Goal: Task Accomplishment & Management: Manage account settings

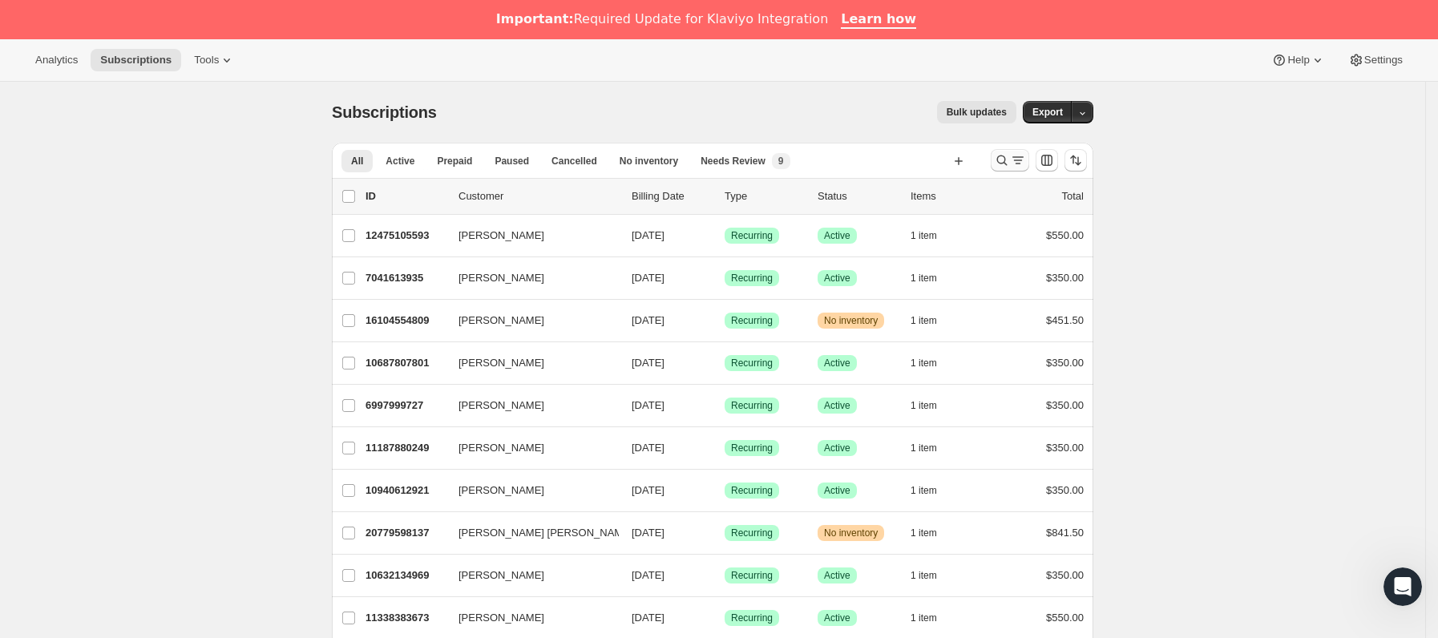
click at [1008, 163] on icon "Buscar y filtrar resultados" at bounding box center [1002, 160] width 16 height 16
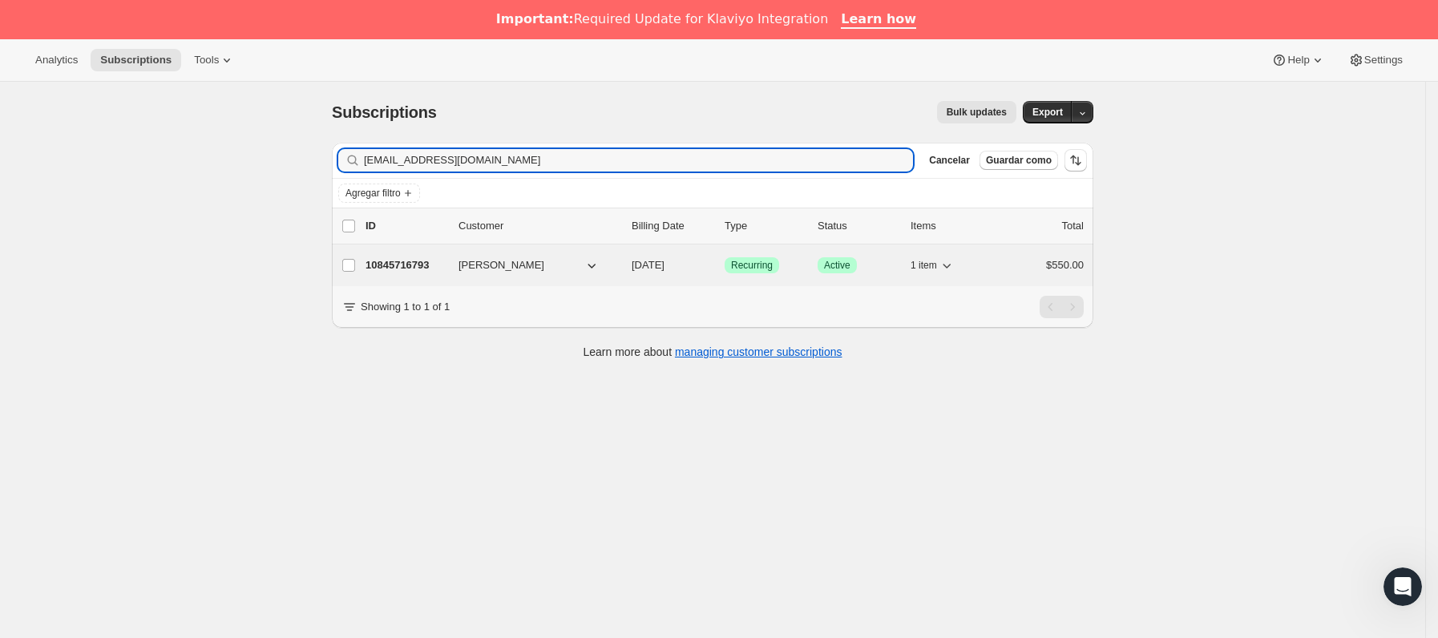
type input "[EMAIL_ADDRESS][DOMAIN_NAME]"
click at [446, 273] on p "10845716793" at bounding box center [405, 265] width 80 height 16
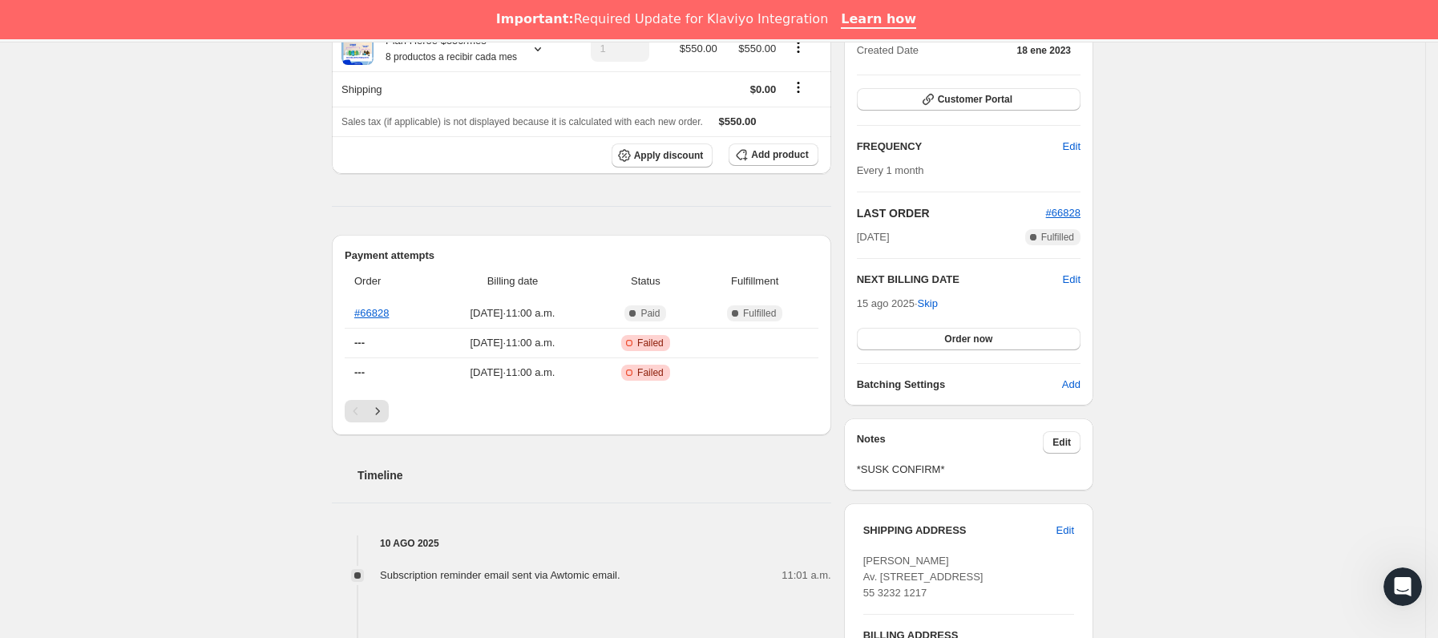
scroll to position [240, 0]
click at [955, 339] on span "Order now" at bounding box center [968, 336] width 48 height 13
click at [955, 339] on span "Click to confirm" at bounding box center [968, 336] width 73 height 13
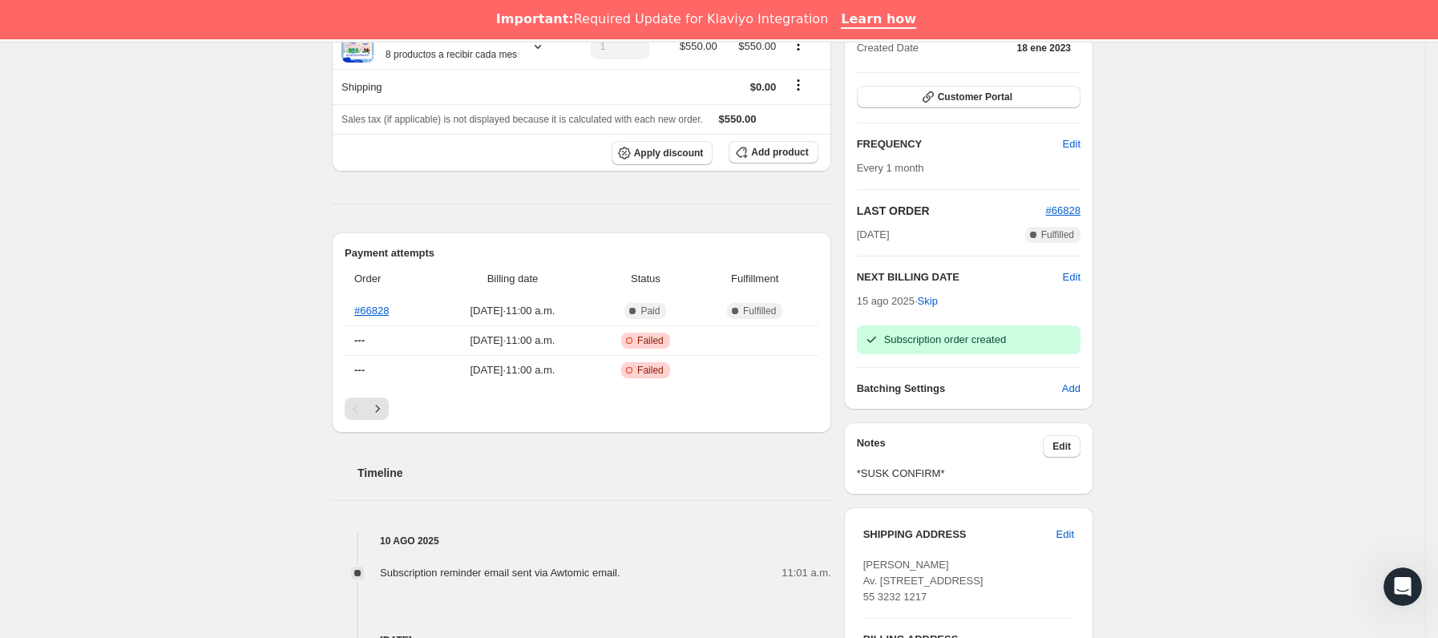
click at [1070, 219] on span "#66828" at bounding box center [1063, 211] width 34 height 16
click at [1070, 208] on span "#66828" at bounding box center [1063, 210] width 34 height 12
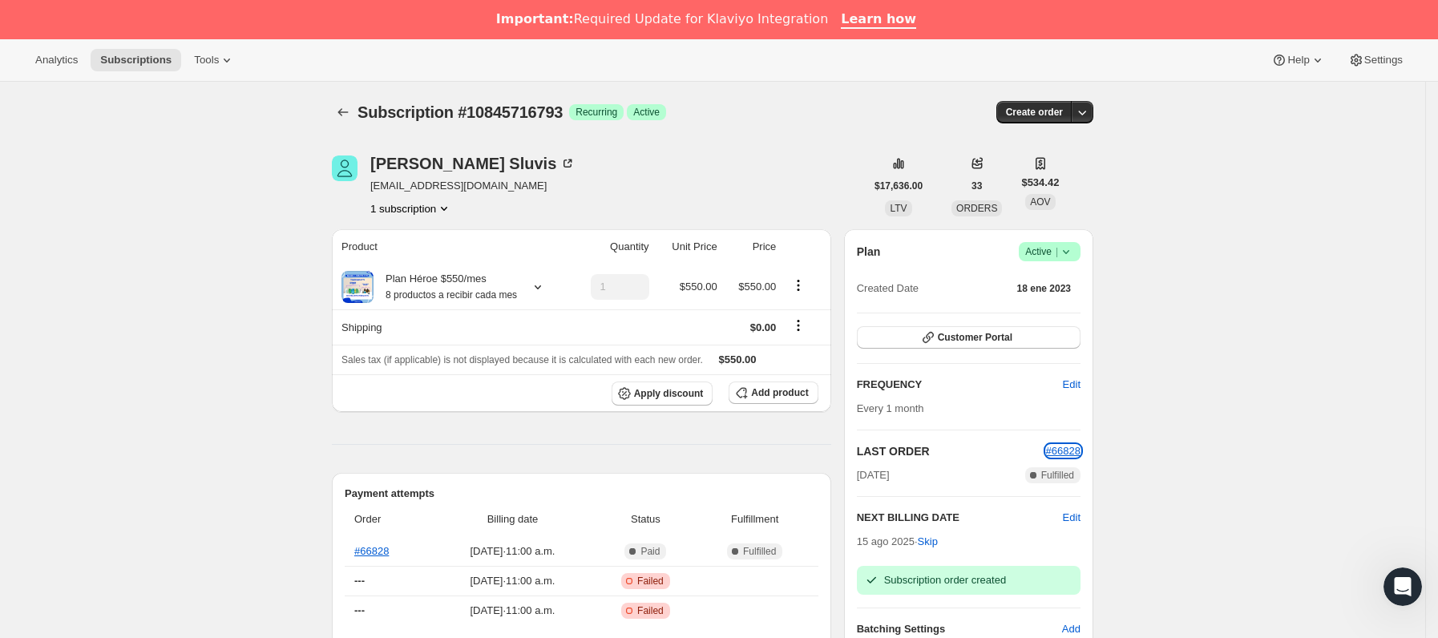
scroll to position [0, 0]
click at [342, 120] on icon "Subscriptions" at bounding box center [343, 112] width 16 height 16
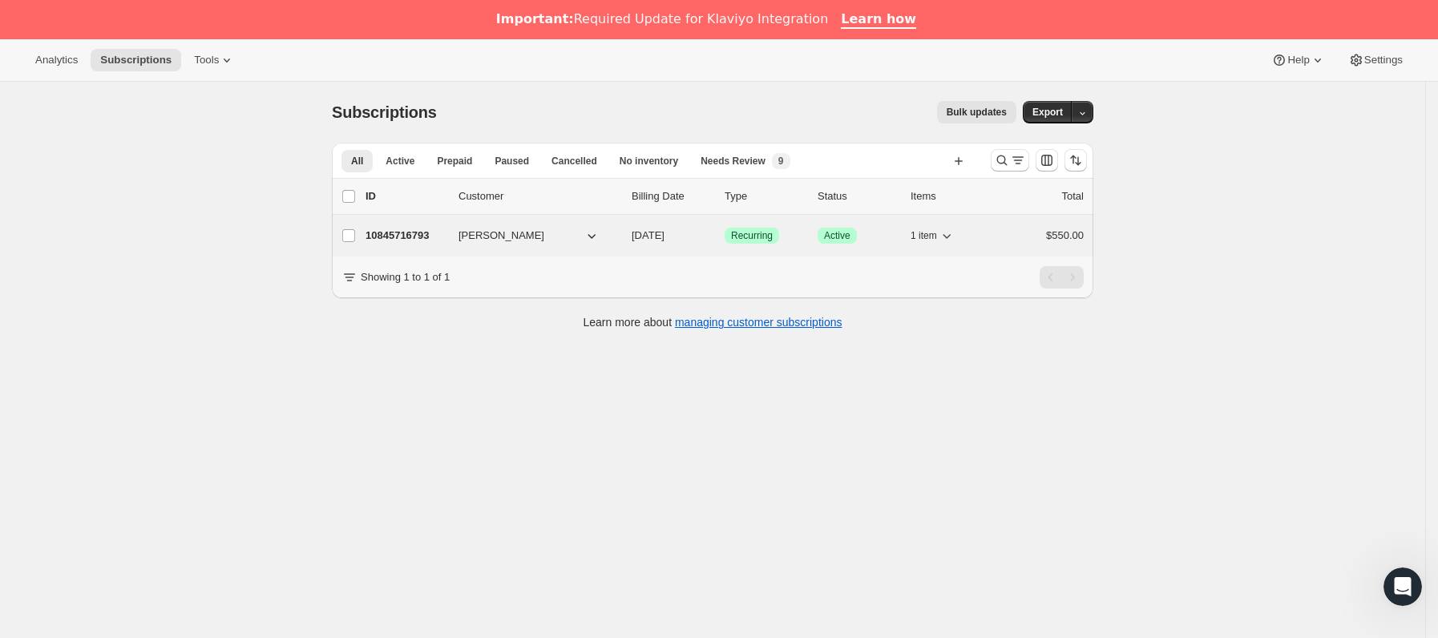
click at [412, 226] on div "10845716793 [PERSON_NAME] [DATE] Logrado Recurring Logrado Active 1 item $550.00" at bounding box center [724, 235] width 718 height 22
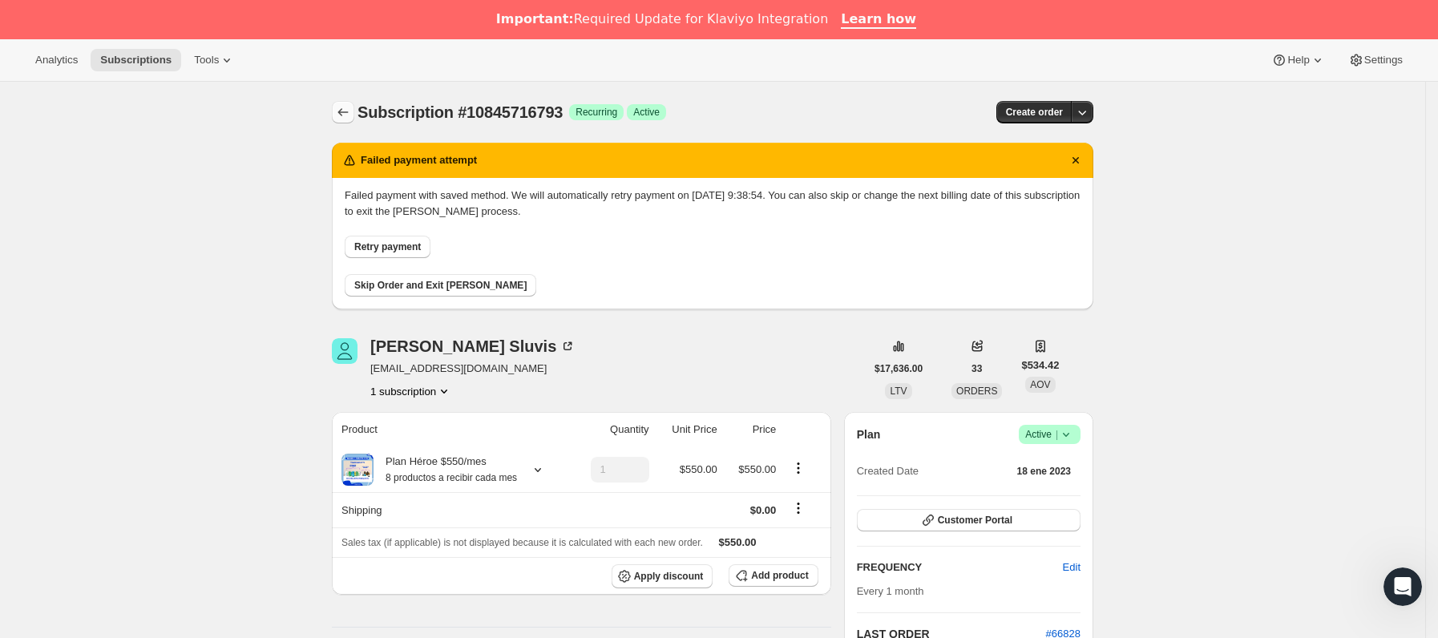
click at [341, 110] on icon "Subscriptions" at bounding box center [343, 112] width 16 height 16
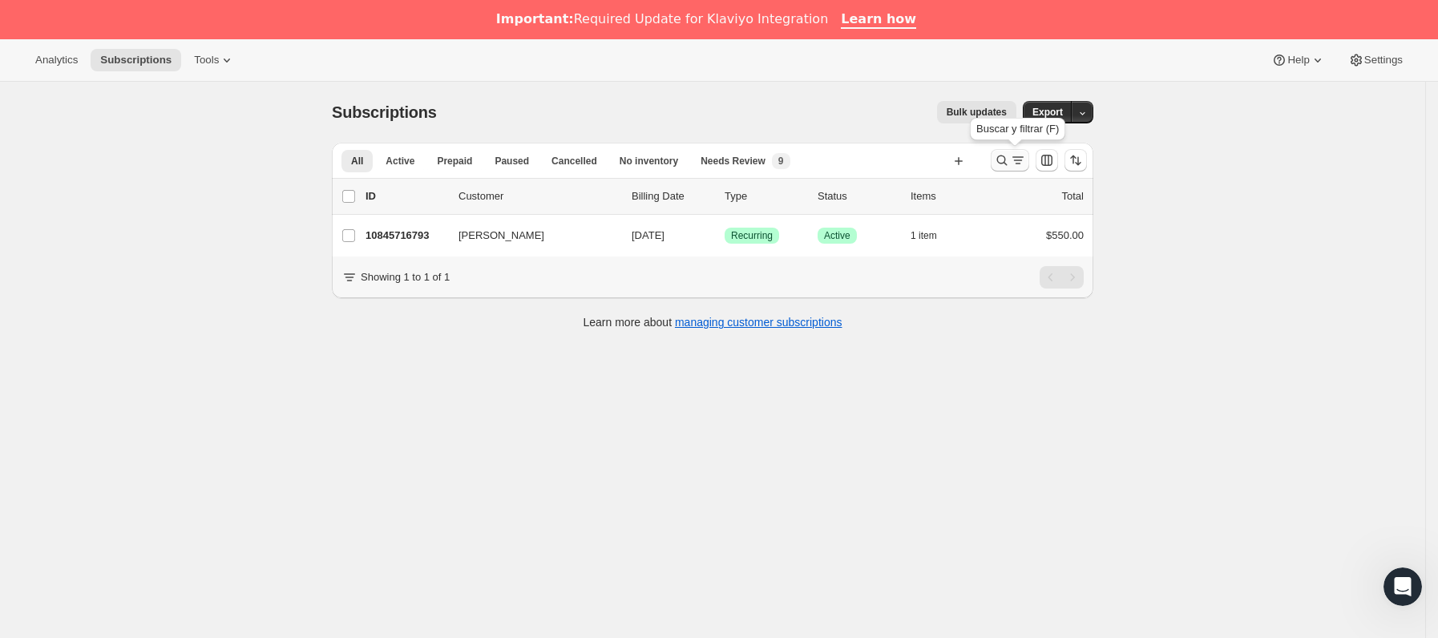
click at [1019, 168] on icon "Buscar y filtrar resultados" at bounding box center [1018, 160] width 16 height 16
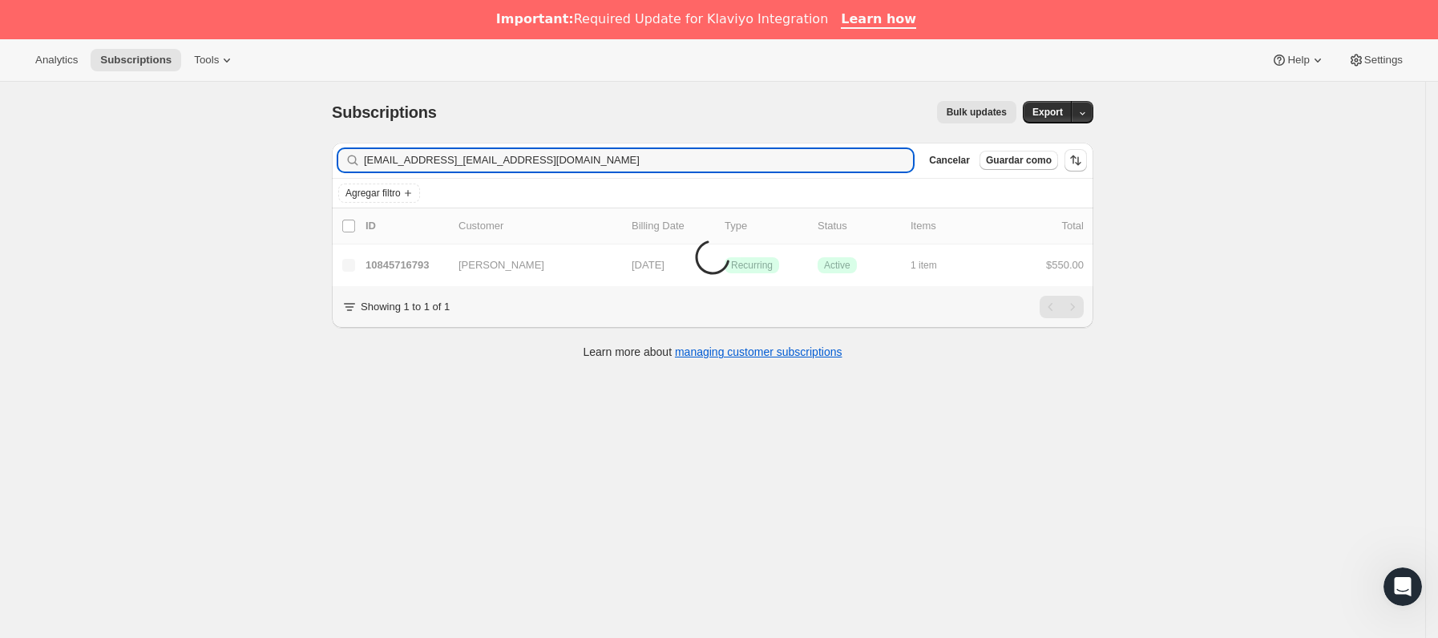
drag, startPoint x: 577, startPoint y: 156, endPoint x: 82, endPoint y: 222, distance: 499.6
click at [82, 222] on div "Subscriptions. Esta página está lista Subscriptions Bulk updates Más acciones B…" at bounding box center [712, 401] width 1425 height 638
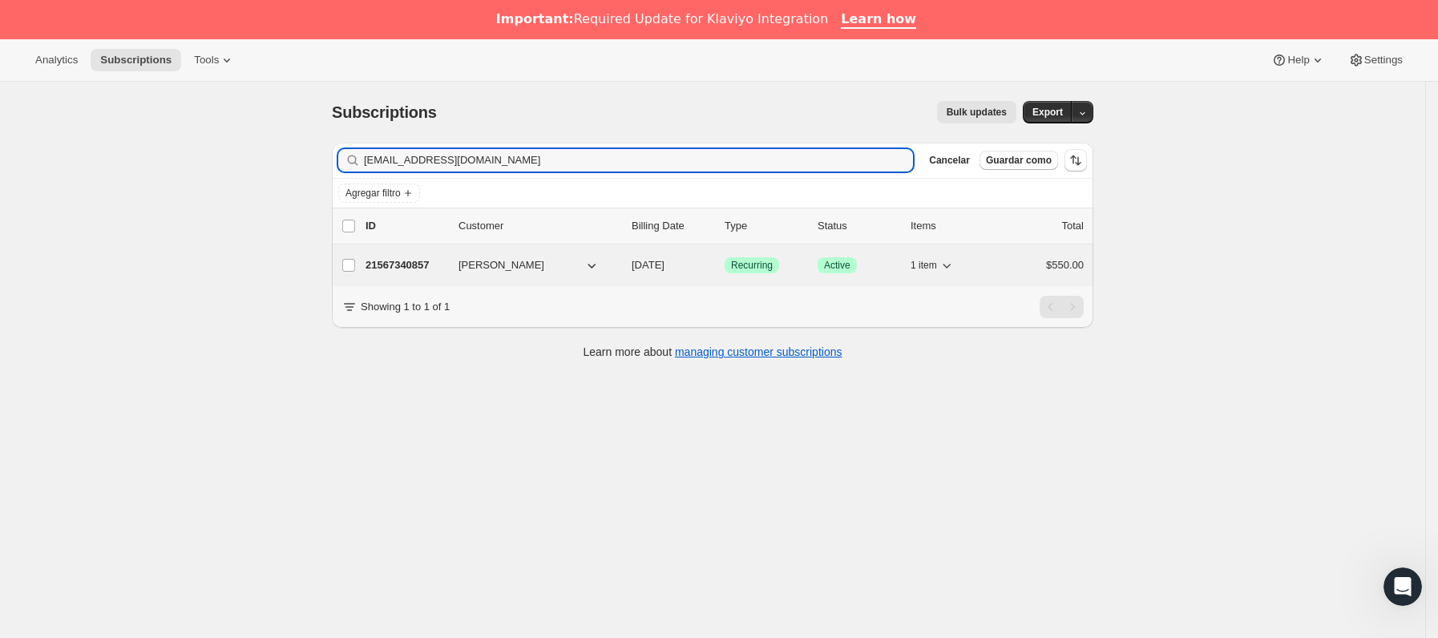
type input "[EMAIL_ADDRESS][DOMAIN_NAME]"
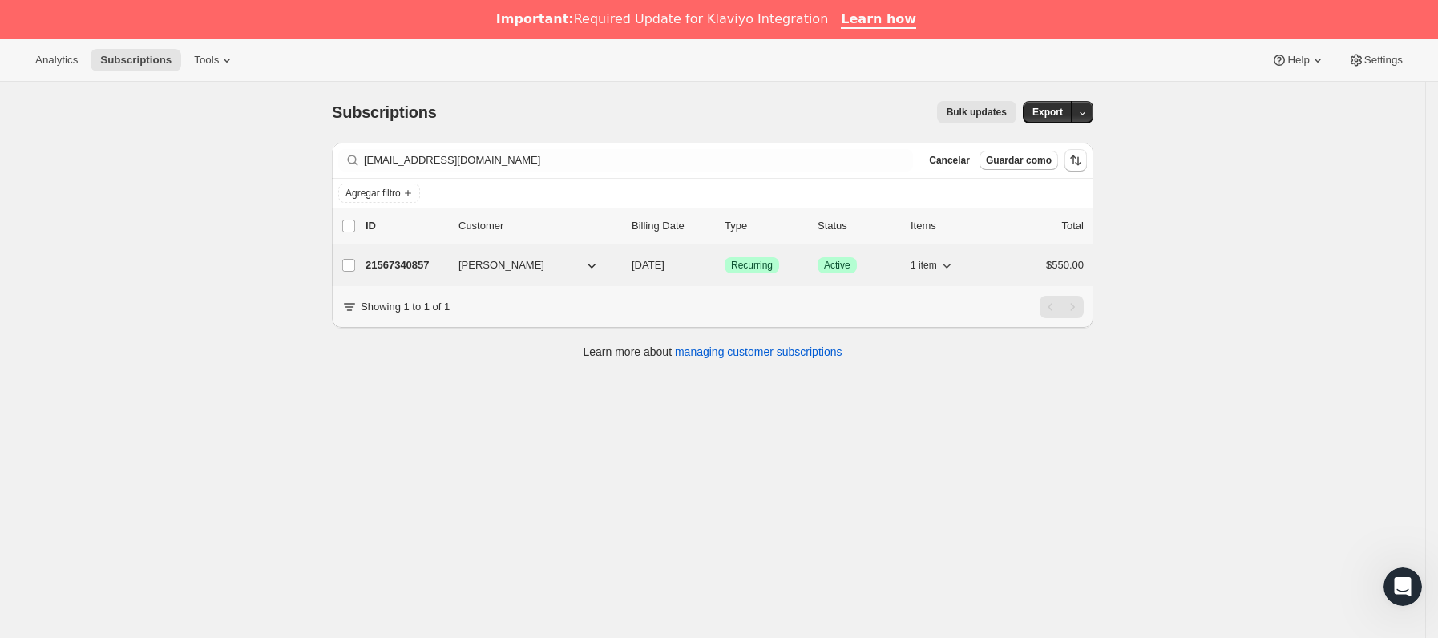
click at [434, 271] on p "21567340857" at bounding box center [405, 265] width 80 height 16
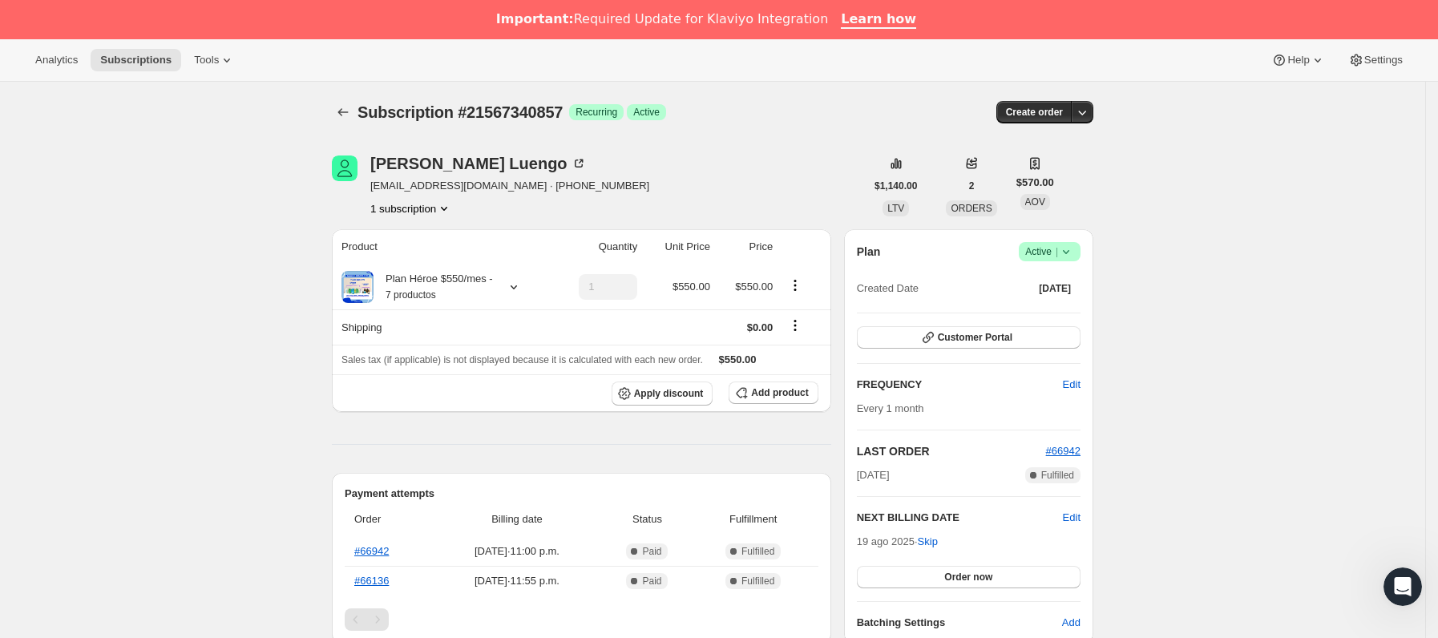
click at [1072, 244] on icon at bounding box center [1066, 252] width 16 height 16
click at [1075, 276] on span "Pause subscription" at bounding box center [1056, 284] width 91 height 16
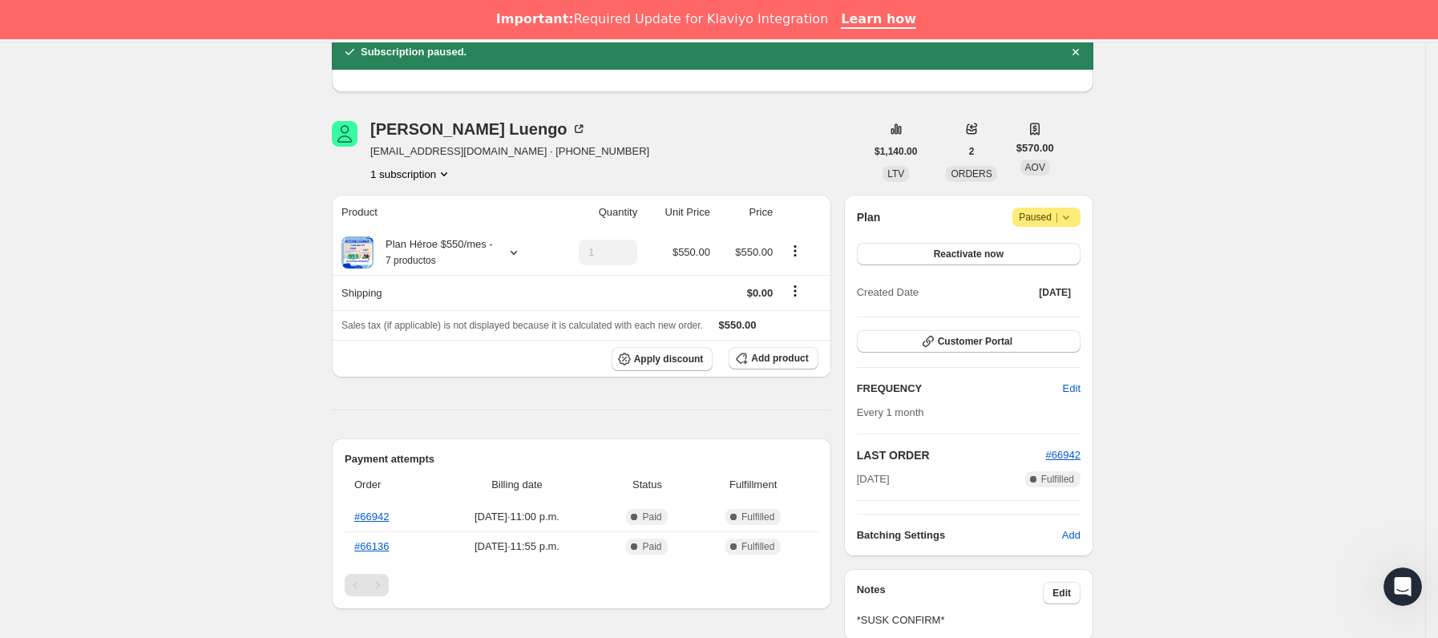
scroll to position [240, 0]
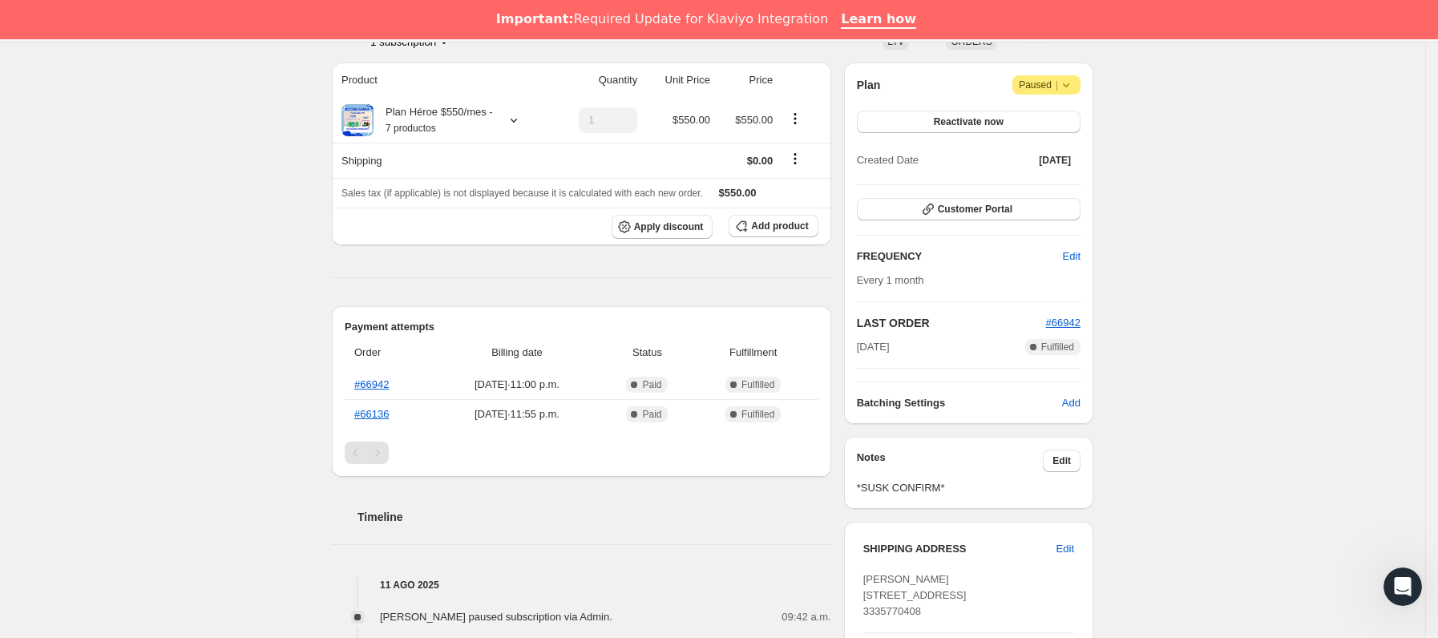
click at [1087, 459] on div "Notes Edit *SUSK CONFIRM*" at bounding box center [968, 473] width 249 height 72
click at [1059, 466] on span "Edit" at bounding box center [1061, 460] width 18 height 13
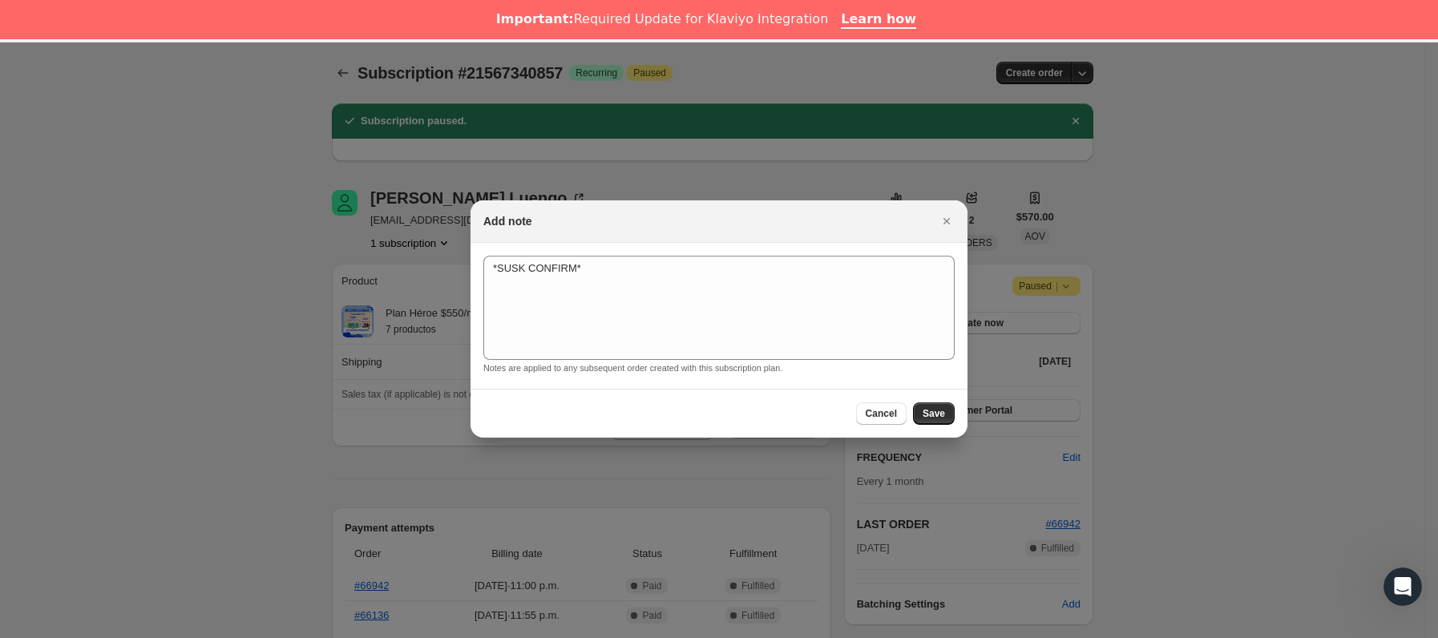
scroll to position [39, 0]
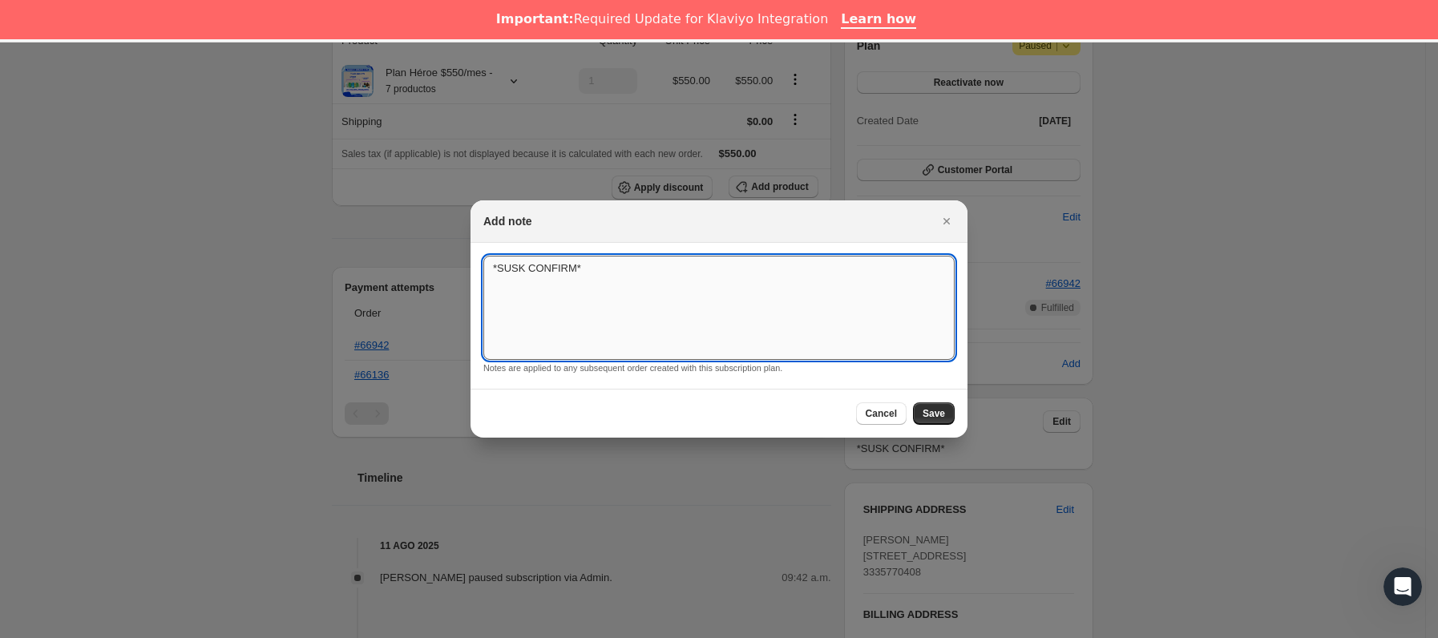
click at [734, 305] on textarea "*SUSK CONFIRM*" at bounding box center [718, 308] width 471 height 104
type textarea "*SUSK CONFIRM* Mucho productio"
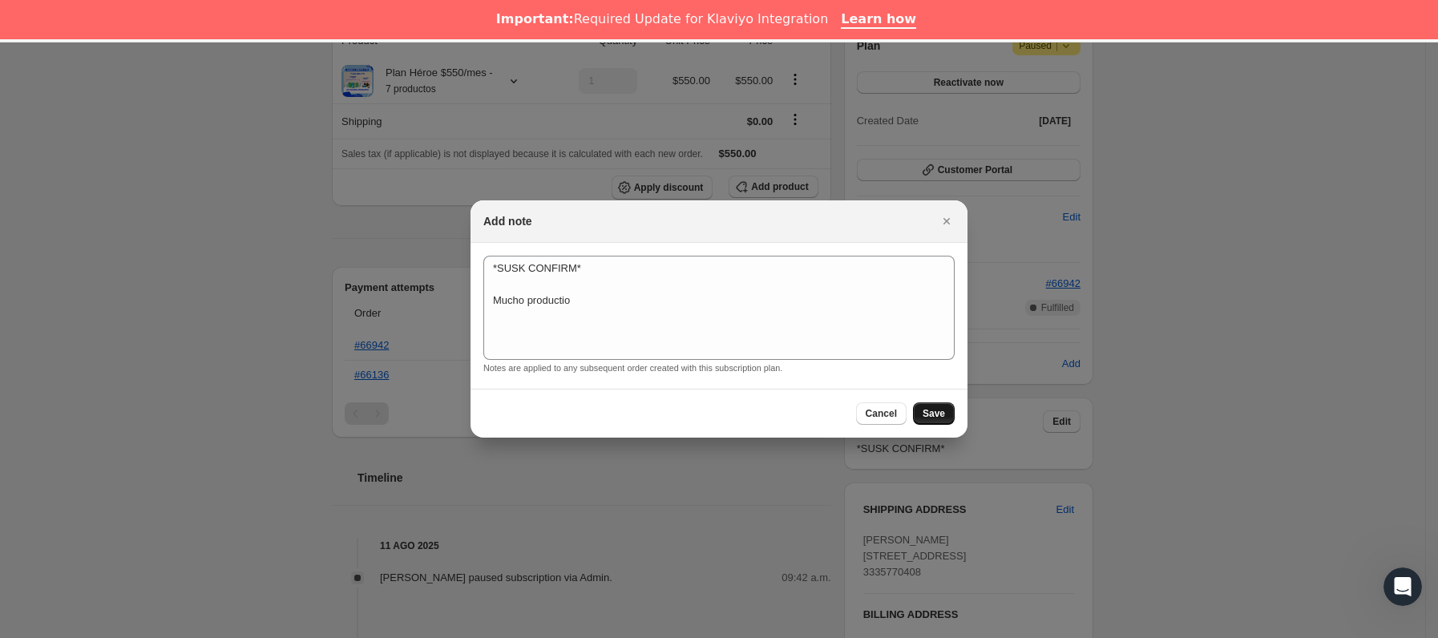
click at [926, 418] on span "Save" at bounding box center [933, 413] width 22 height 13
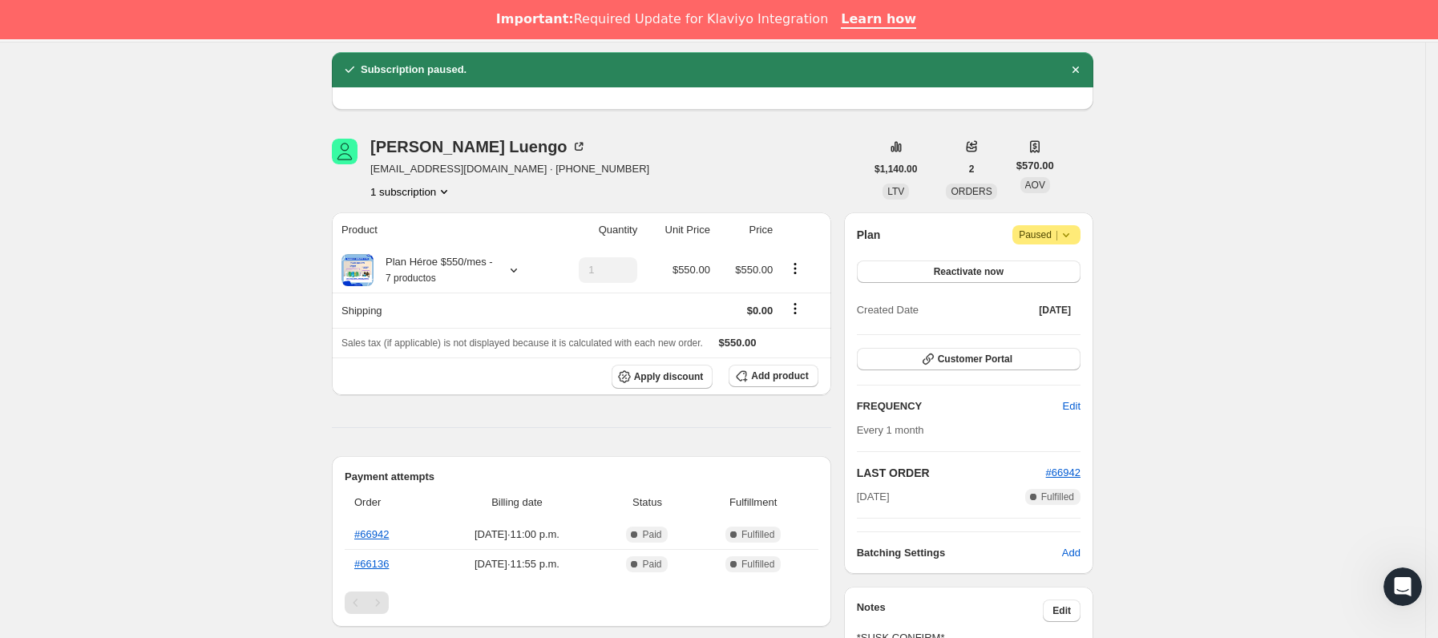
scroll to position [0, 0]
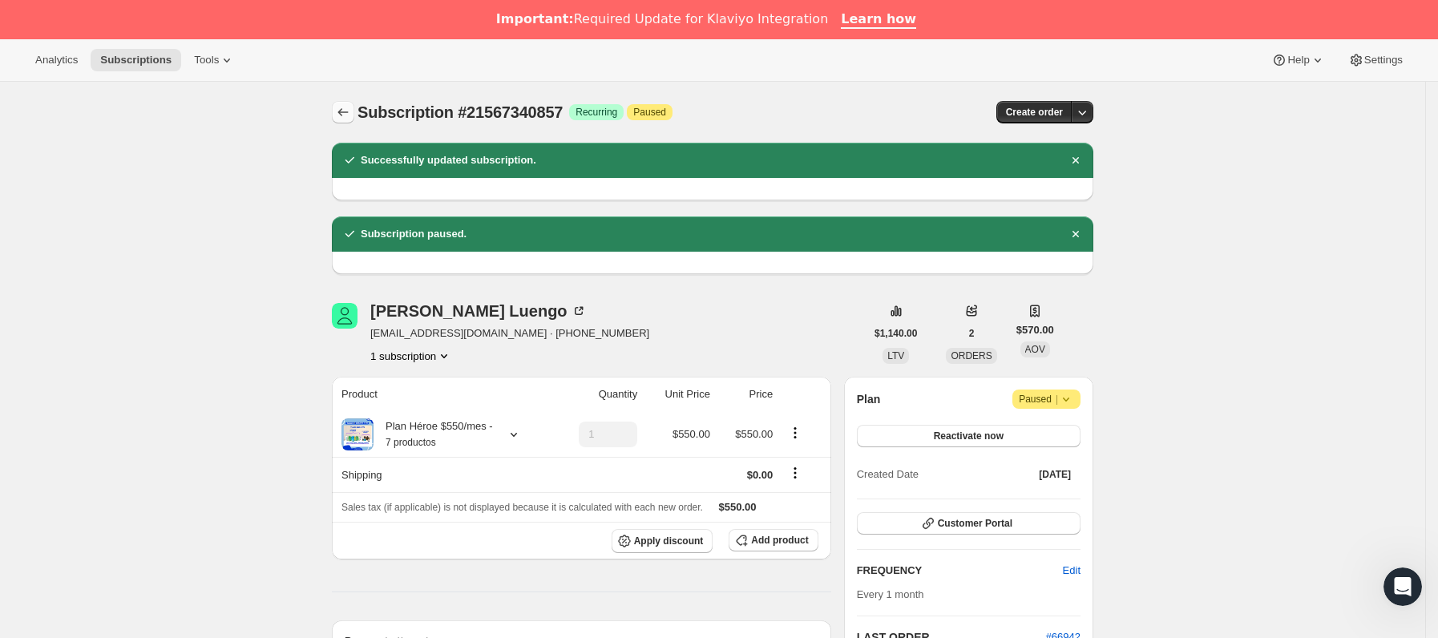
click at [351, 115] on icon "Subscriptions" at bounding box center [343, 112] width 16 height 16
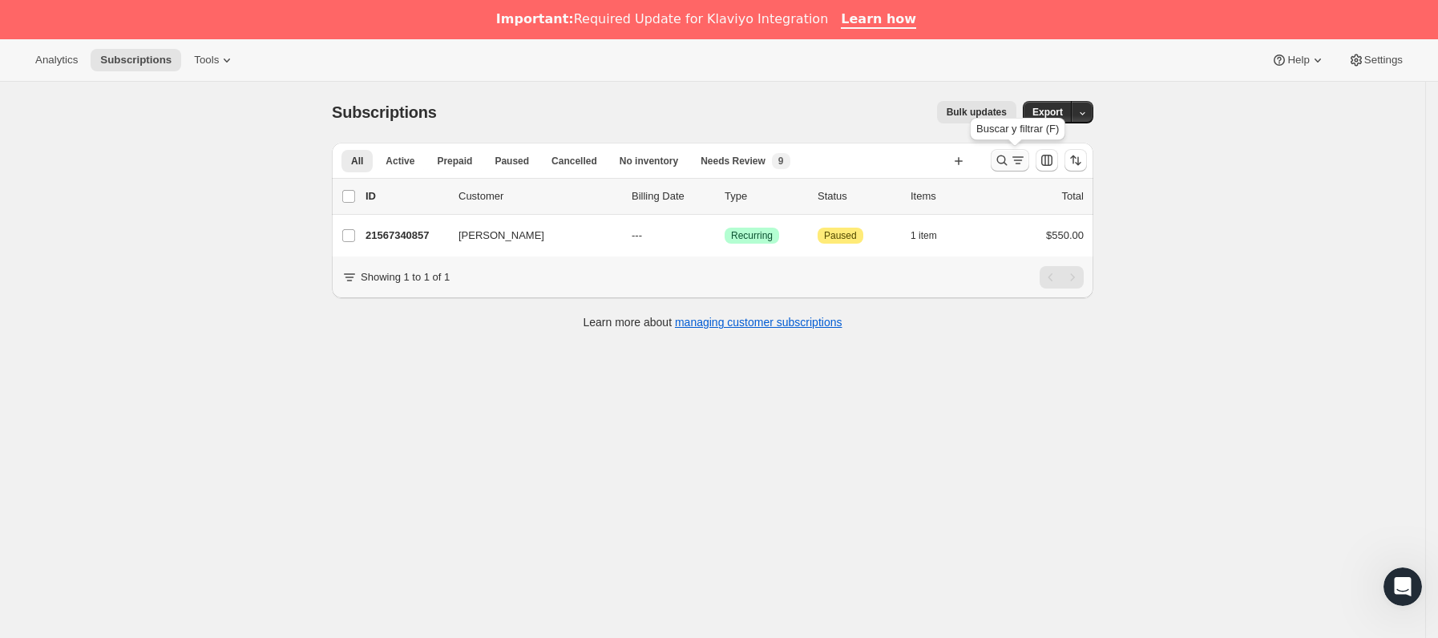
click at [1019, 156] on icon "Buscar y filtrar resultados" at bounding box center [1018, 160] width 16 height 16
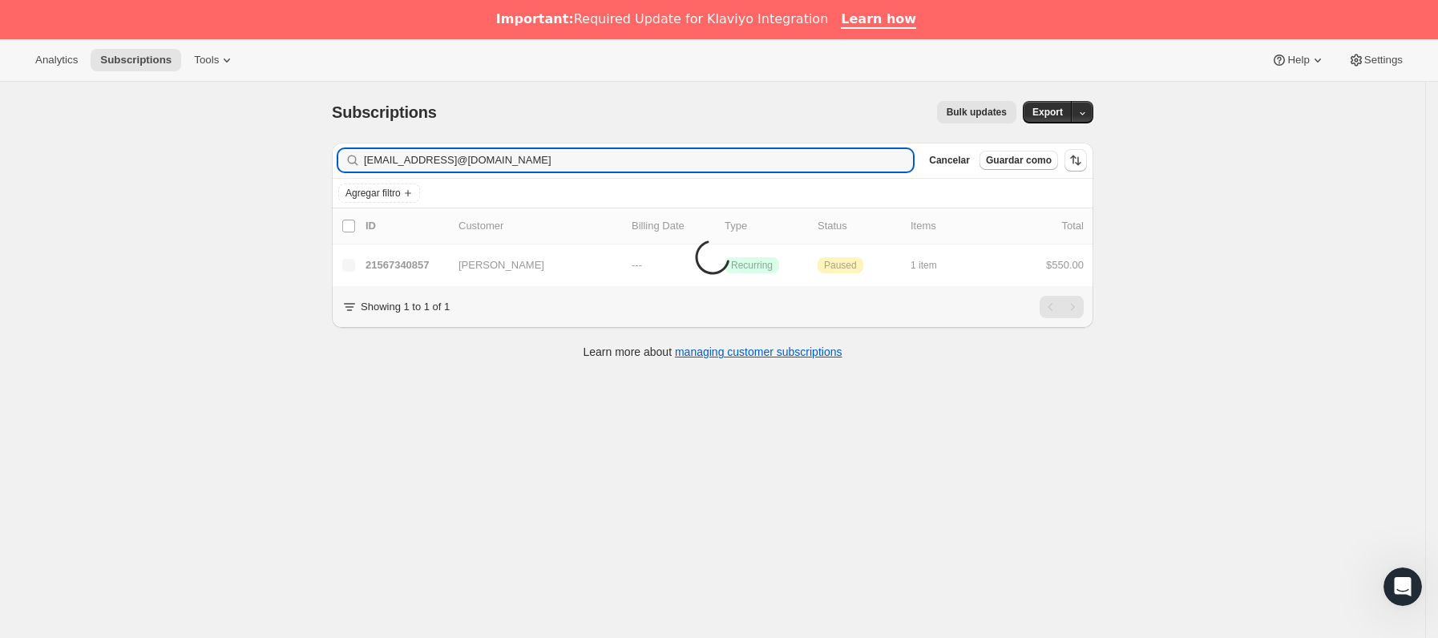
drag, startPoint x: 438, startPoint y: 159, endPoint x: -118, endPoint y: 163, distance: 555.4
click at [0, 163] on html "Analytics Subscriptions Tools Help Settings Ir directamente al contenido Subscr…" at bounding box center [719, 319] width 1438 height 638
type input "[EMAIL_ADDRESS][DOMAIN_NAME]"
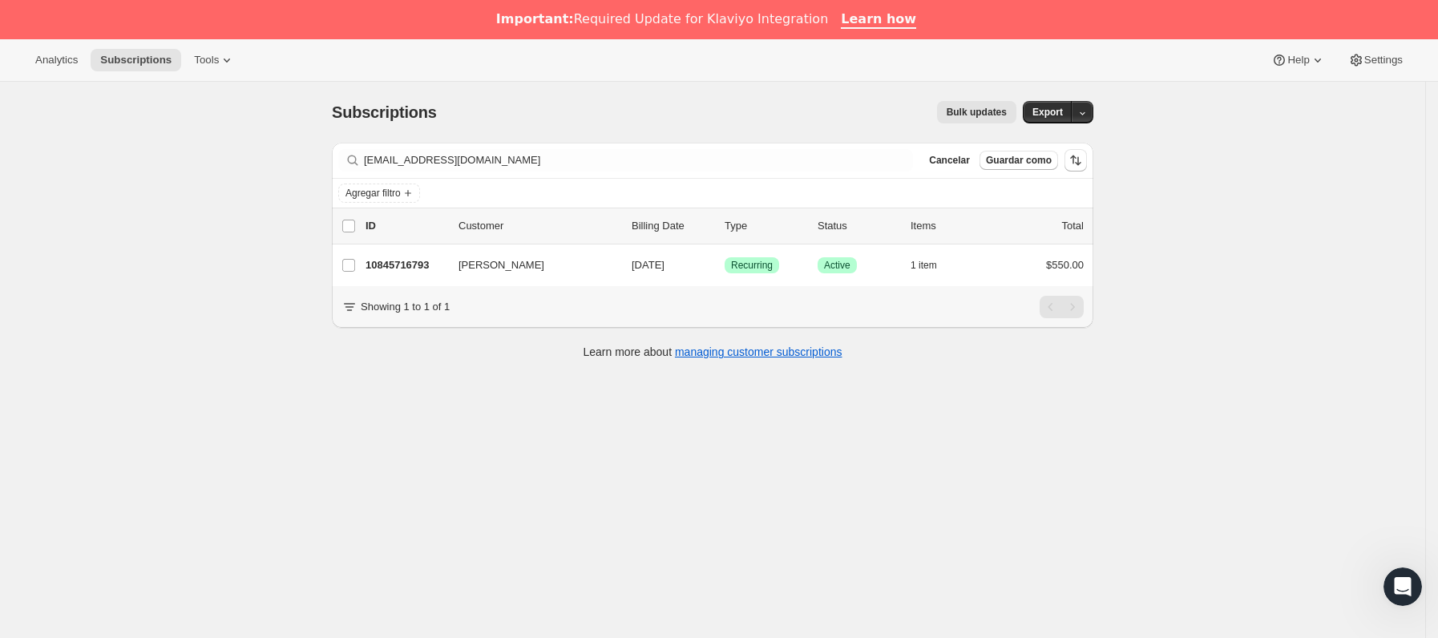
click at [446, 262] on p "10845716793" at bounding box center [405, 265] width 80 height 16
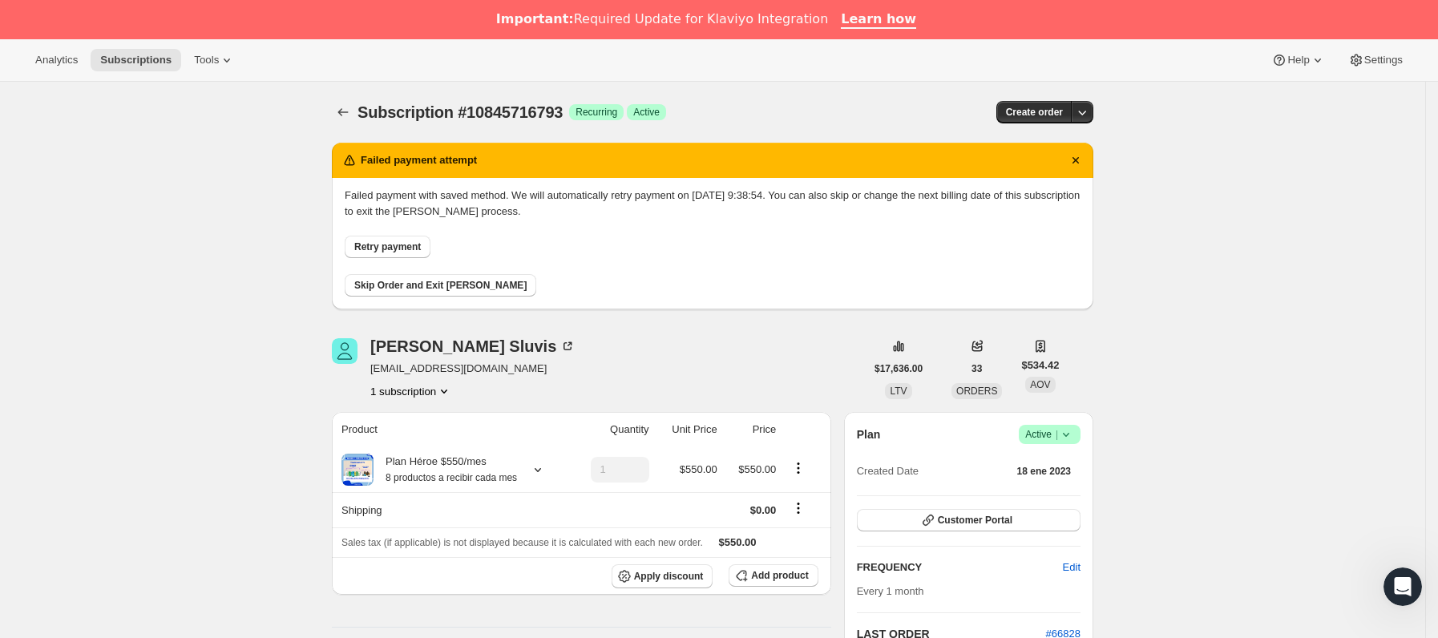
click at [383, 248] on span "Retry payment" at bounding box center [387, 246] width 67 height 13
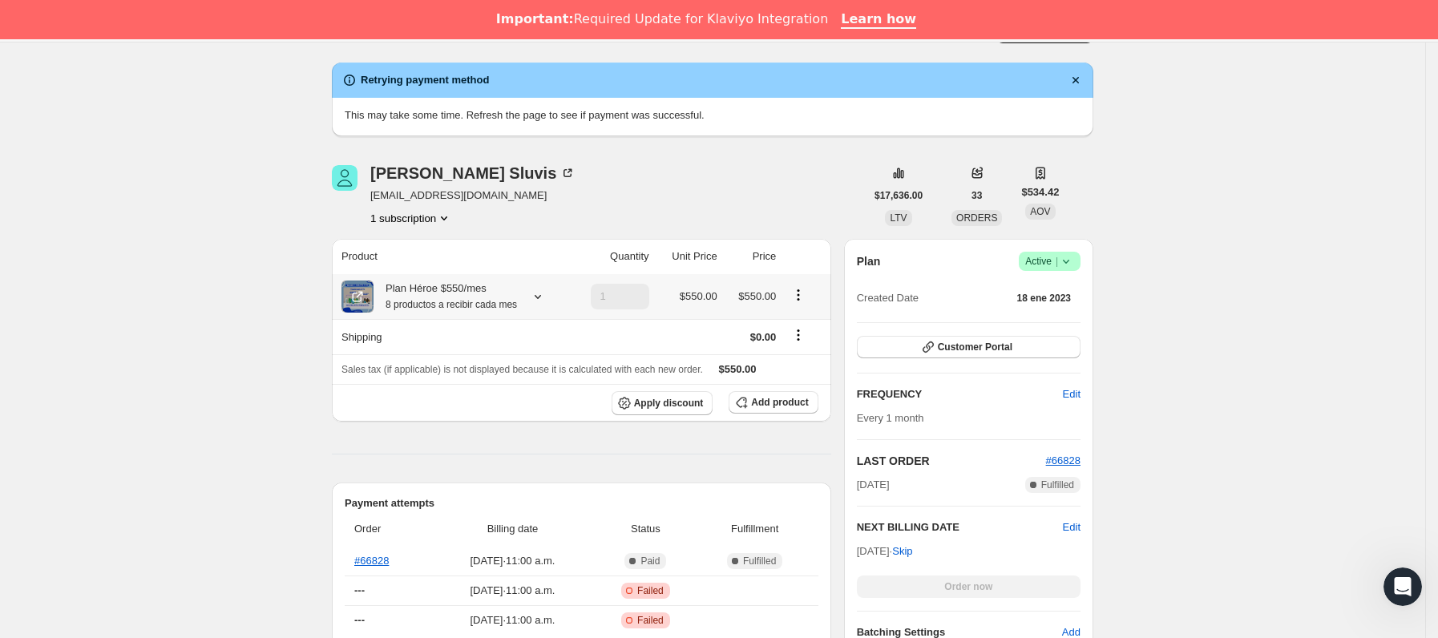
scroll to position [120, 0]
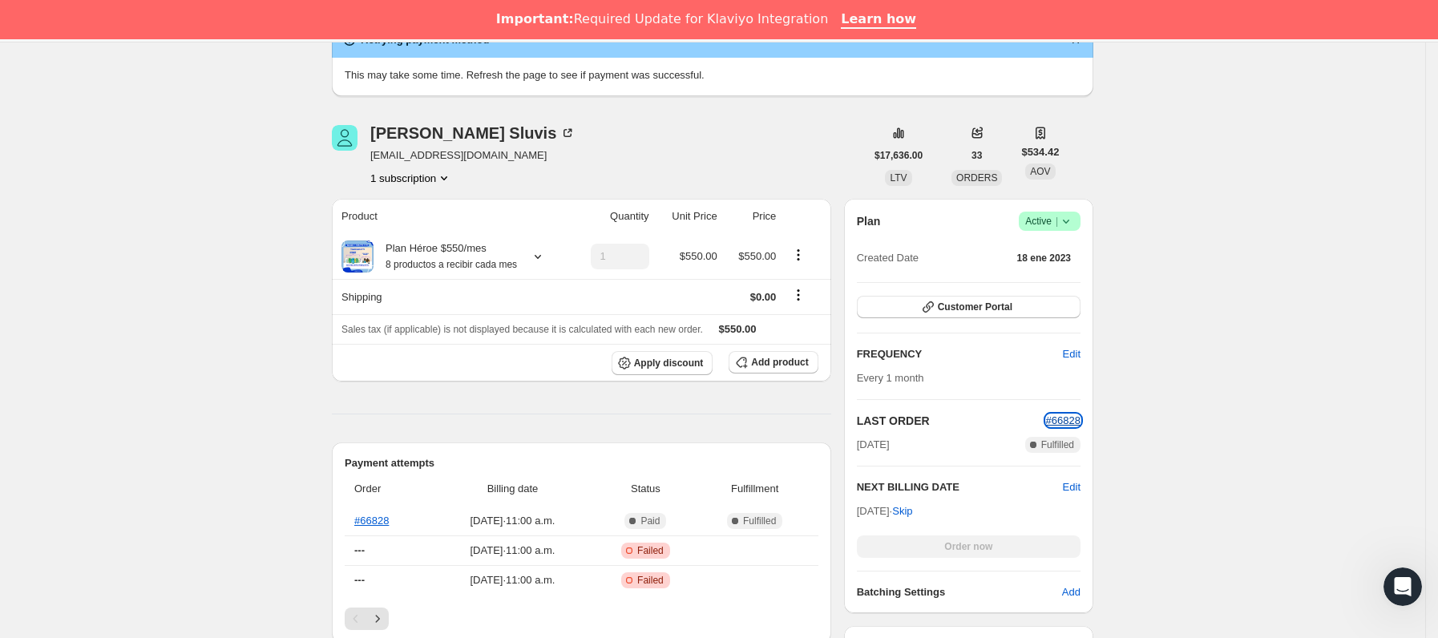
click at [1061, 418] on span "#66828" at bounding box center [1063, 420] width 34 height 12
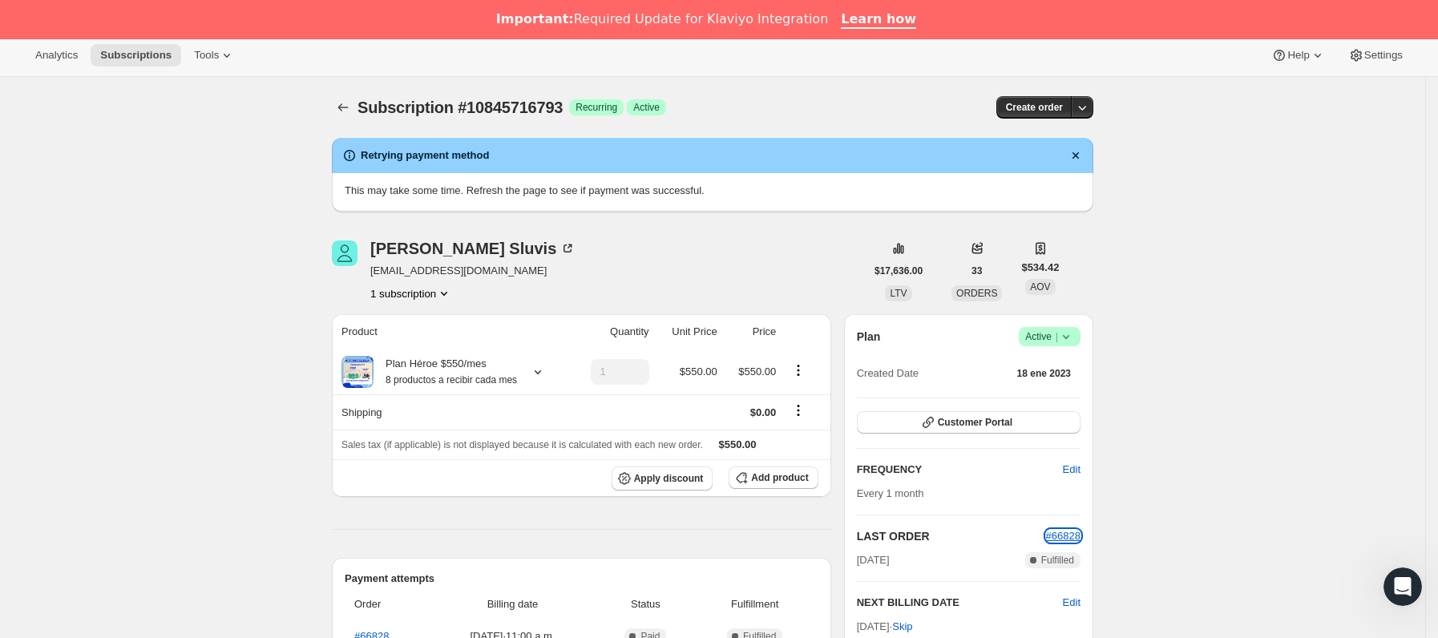
scroll to position [0, 0]
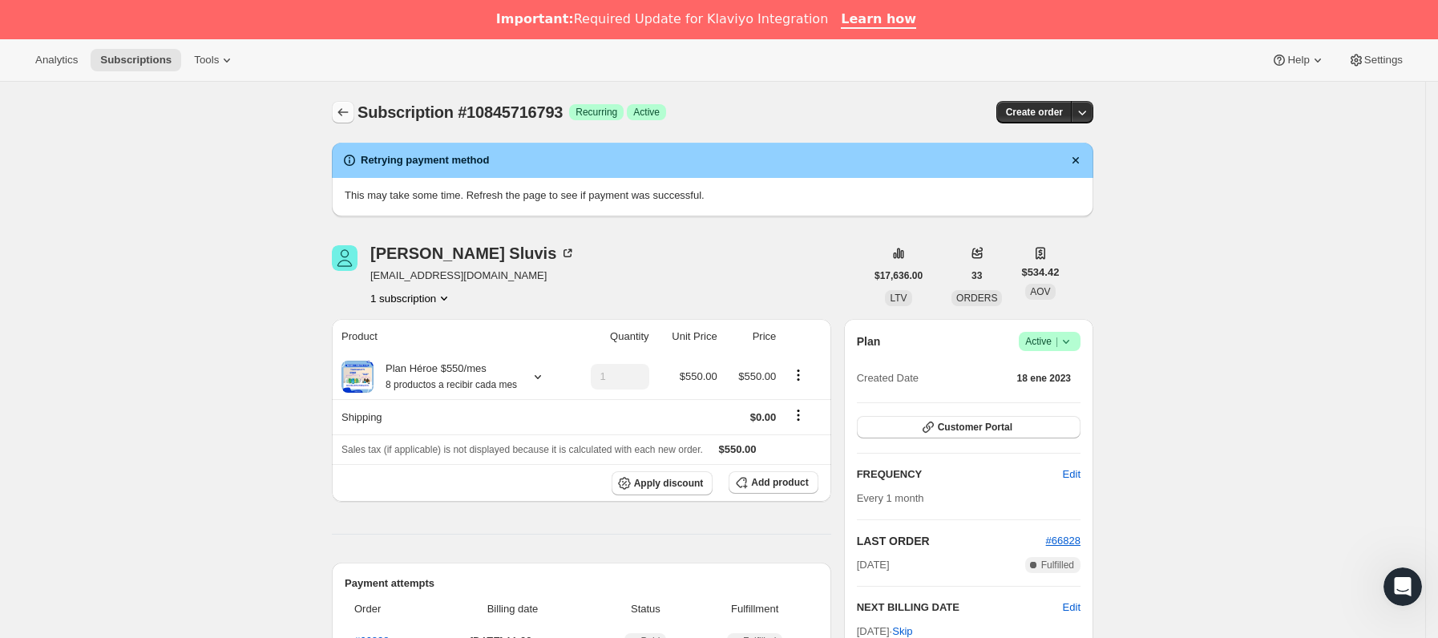
click at [347, 108] on icon "Subscriptions" at bounding box center [343, 112] width 16 height 16
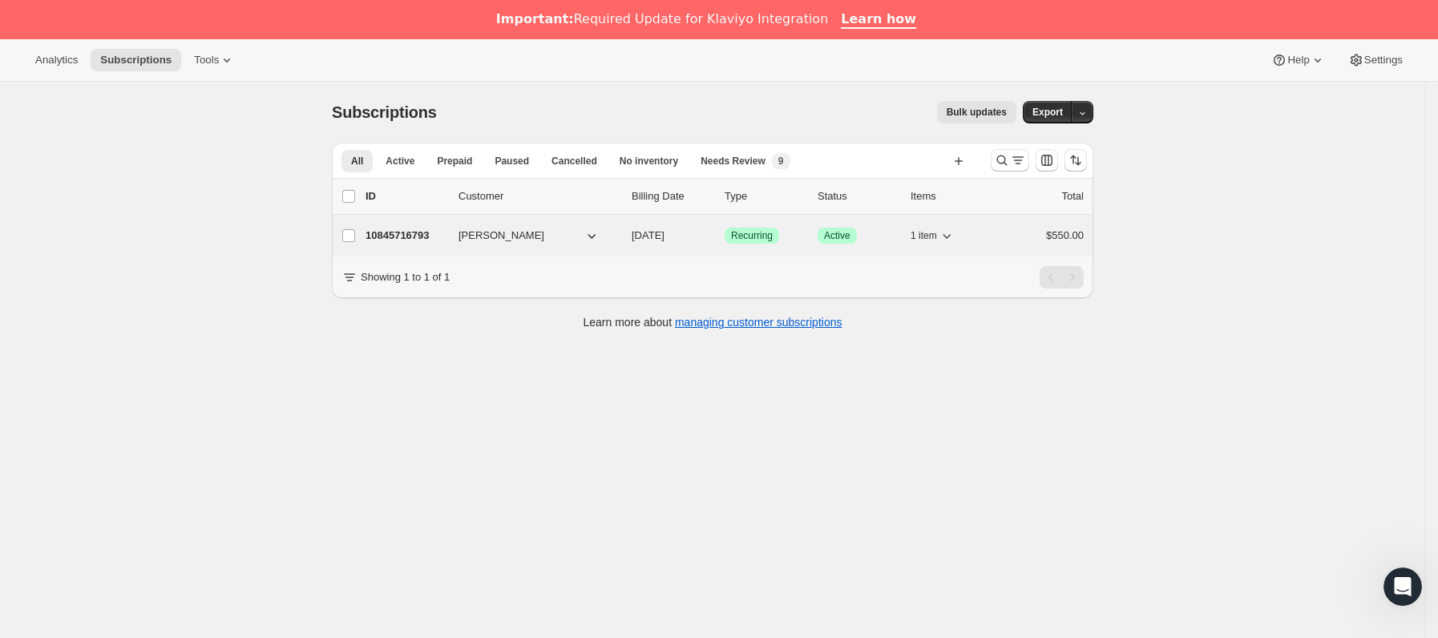
click at [453, 231] on div "10845716793 [PERSON_NAME] [DATE] Logrado Recurring Logrado Active 1 item $550.00" at bounding box center [724, 235] width 718 height 22
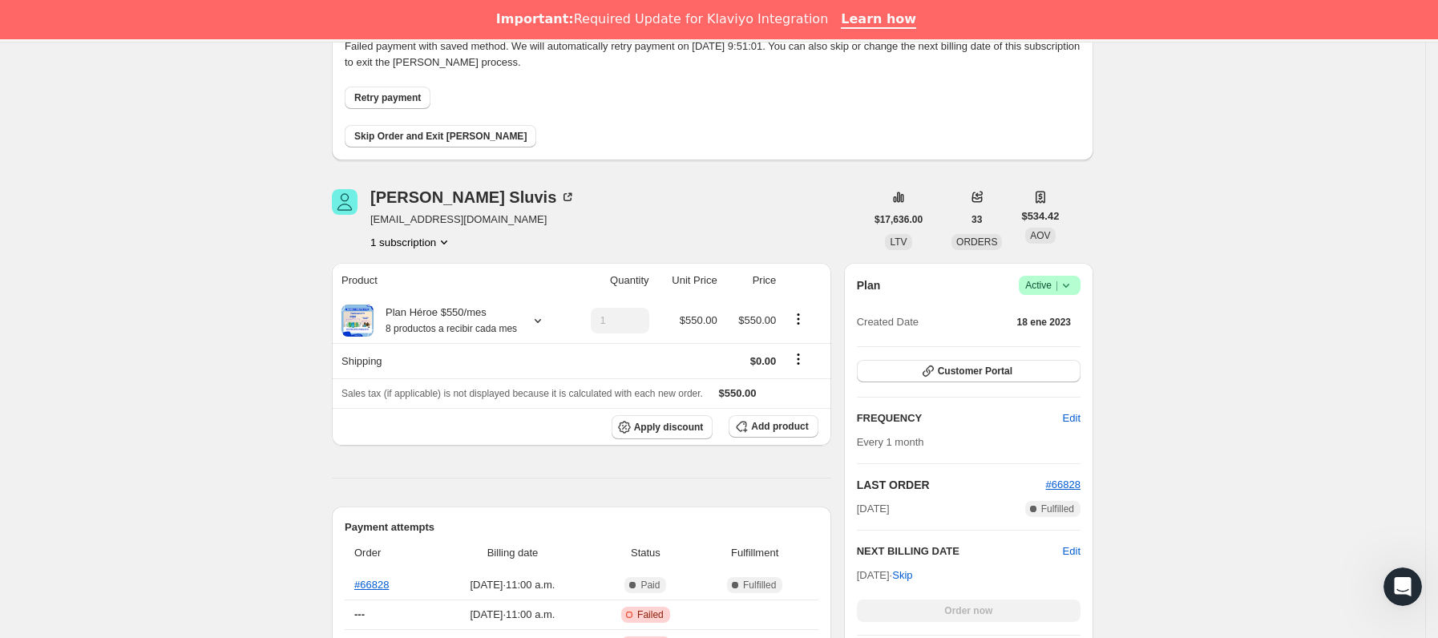
scroll to position [240, 0]
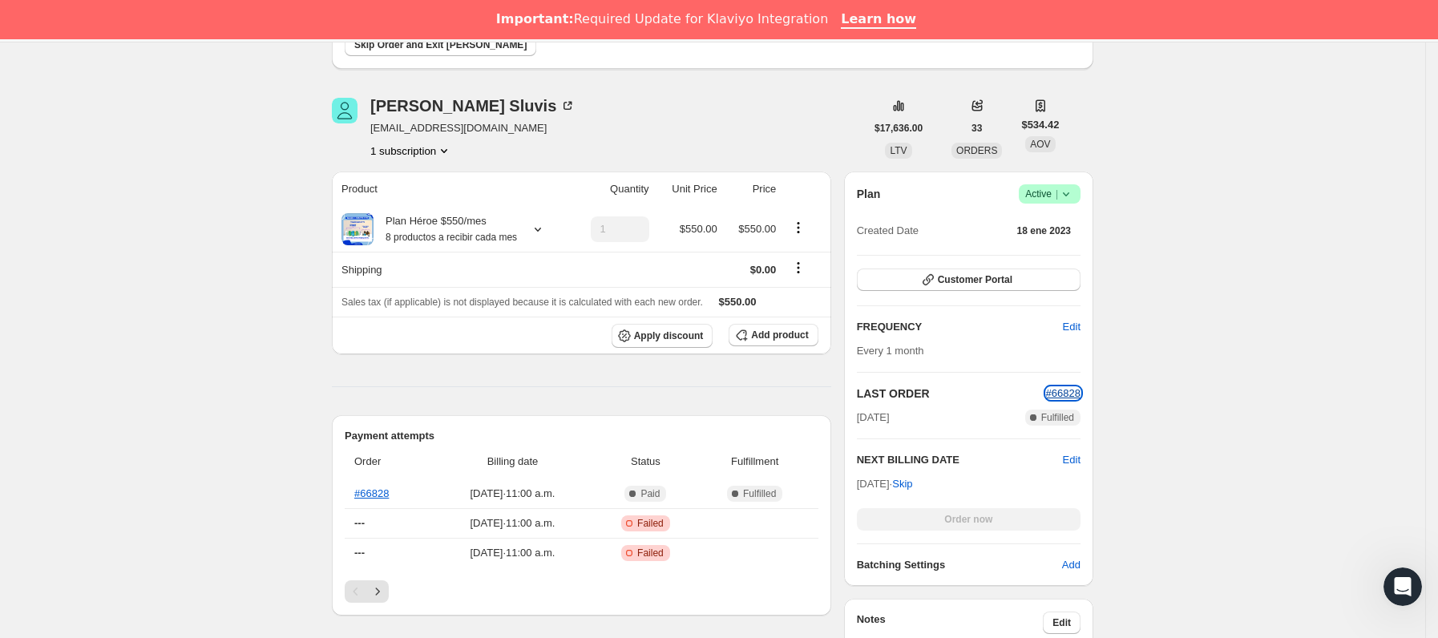
click at [1072, 392] on span "#66828" at bounding box center [1063, 393] width 34 height 12
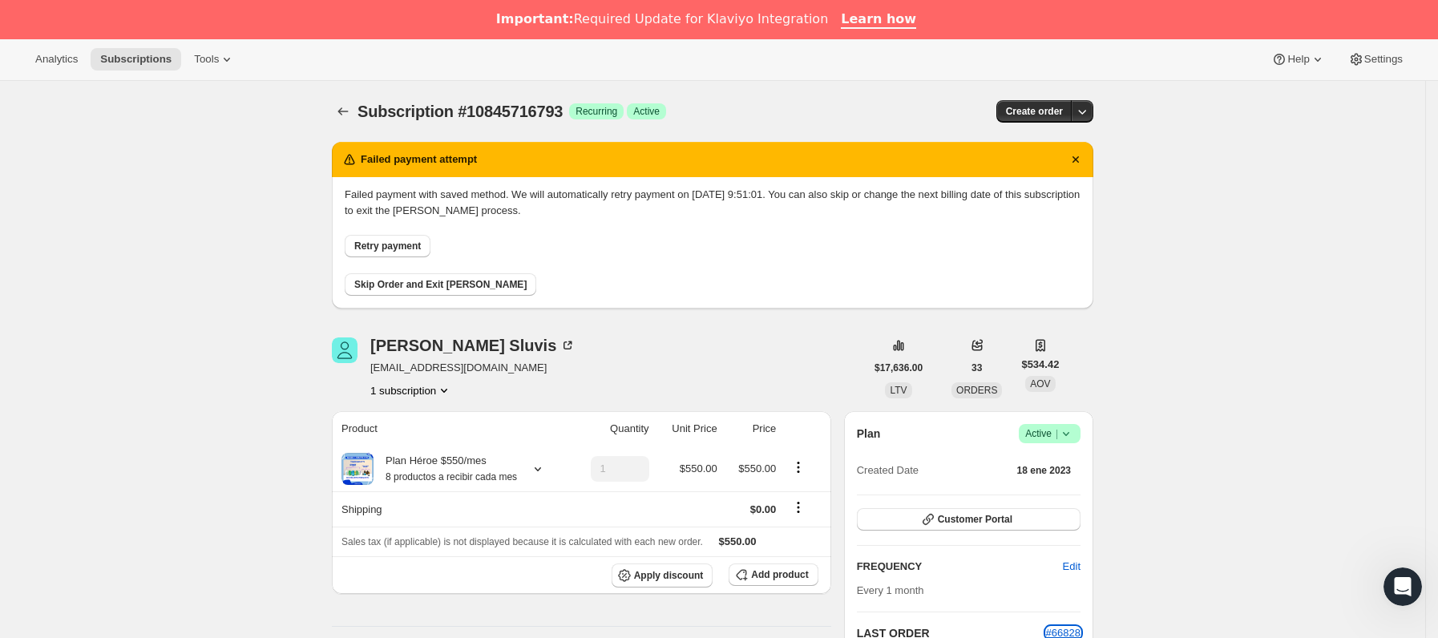
scroll to position [0, 0]
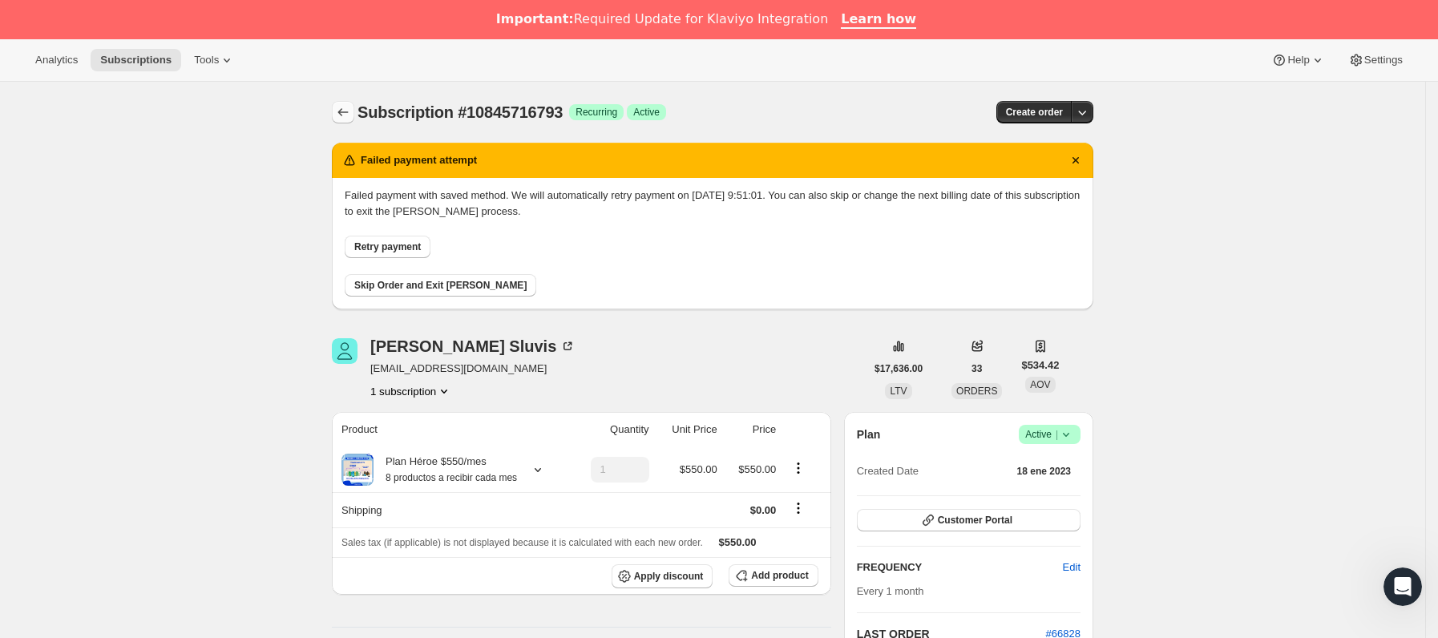
click at [349, 115] on icon "Subscriptions" at bounding box center [343, 112] width 16 height 16
